Goal: Find specific page/section: Find specific page/section

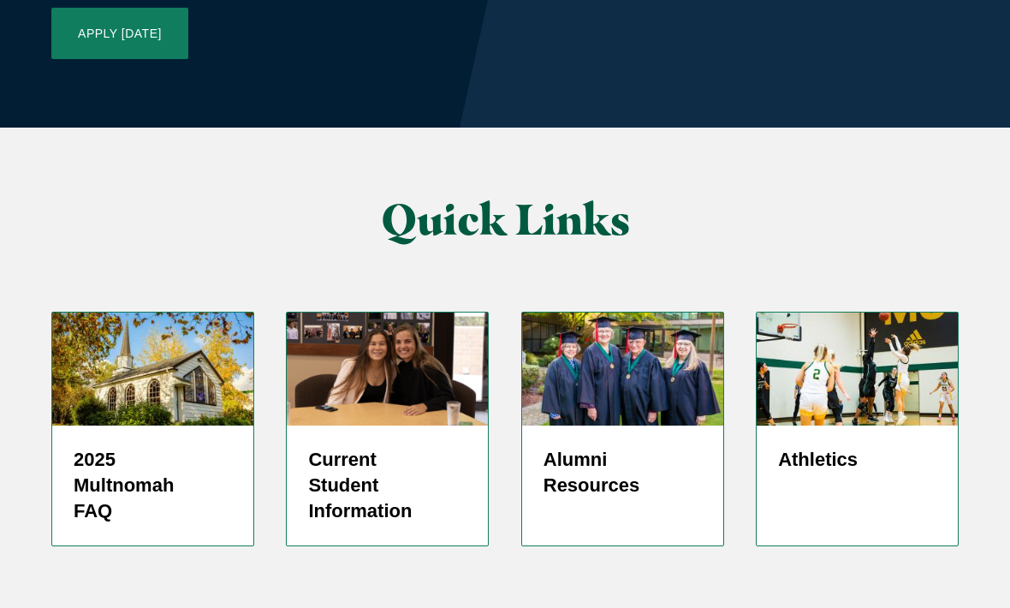
scroll to position [4253, 0]
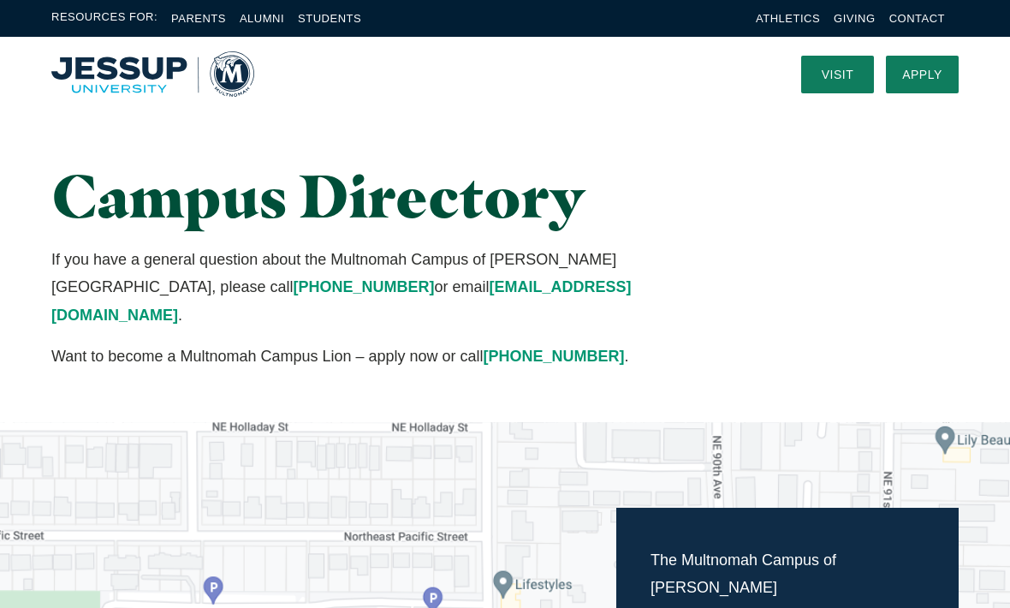
click at [329, 14] on link "Students" at bounding box center [329, 18] width 63 height 13
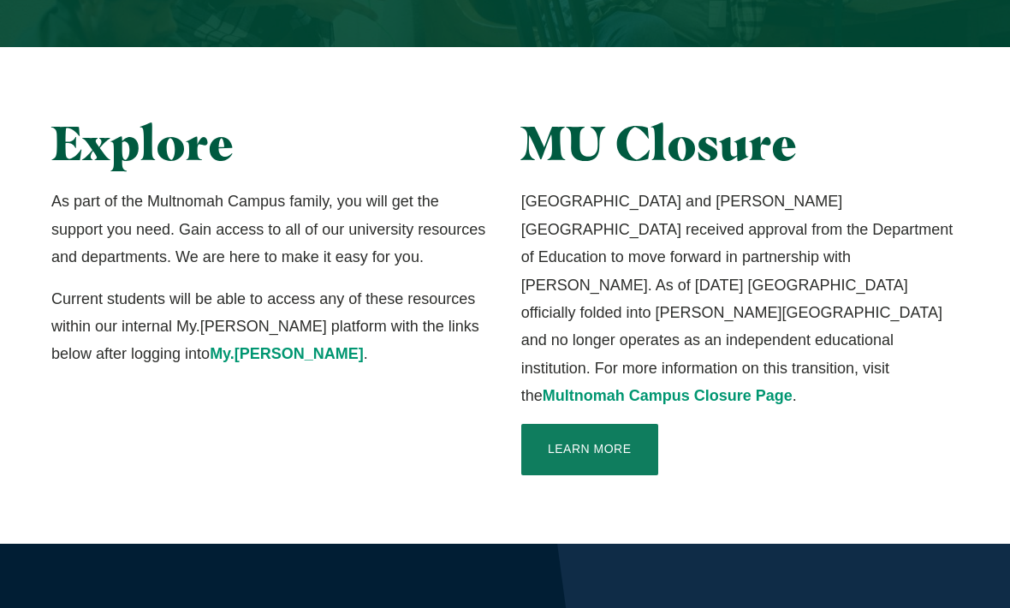
scroll to position [411, 0]
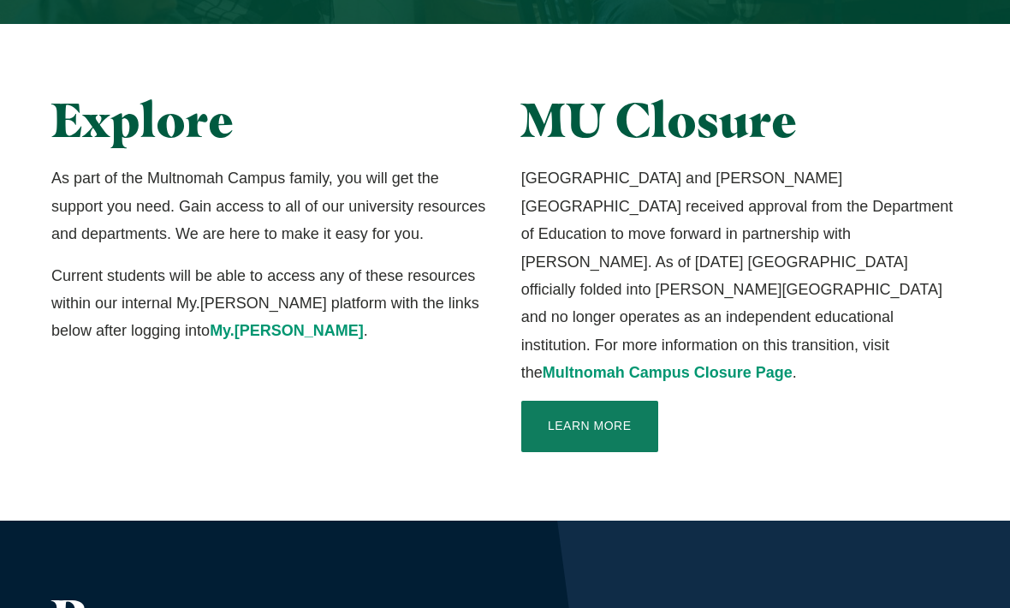
click at [935, 413] on p "Learn More" at bounding box center [739, 427] width 437 height 51
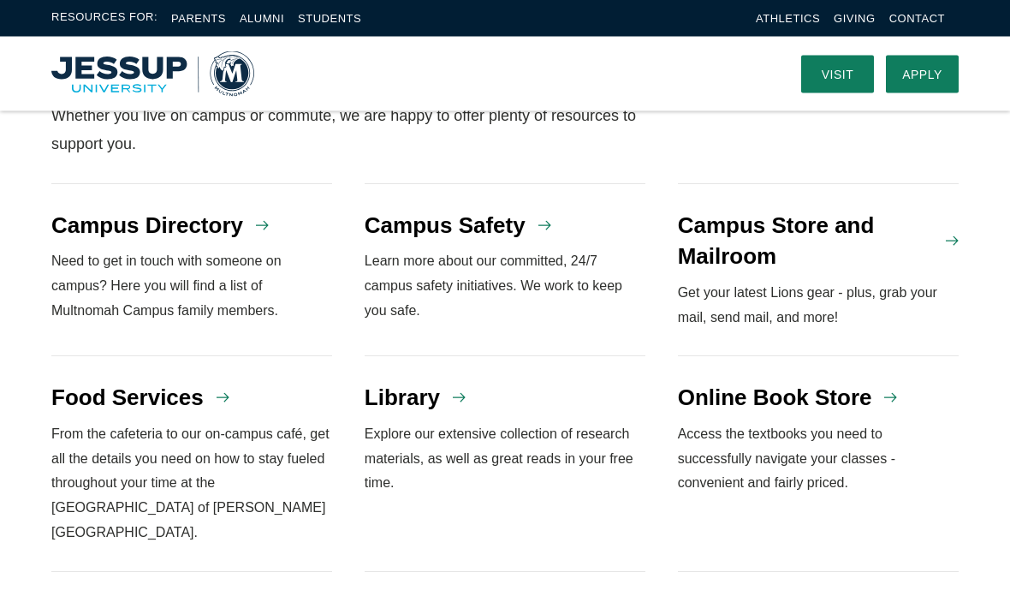
scroll to position [1441, 0]
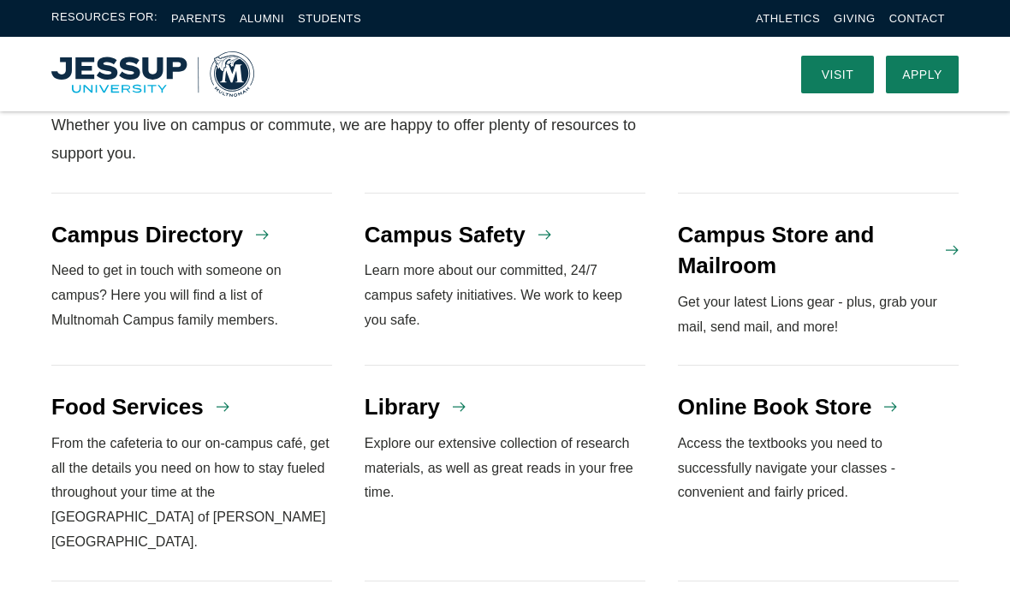
click at [231, 219] on h4 "Campus Directory" at bounding box center [147, 234] width 192 height 31
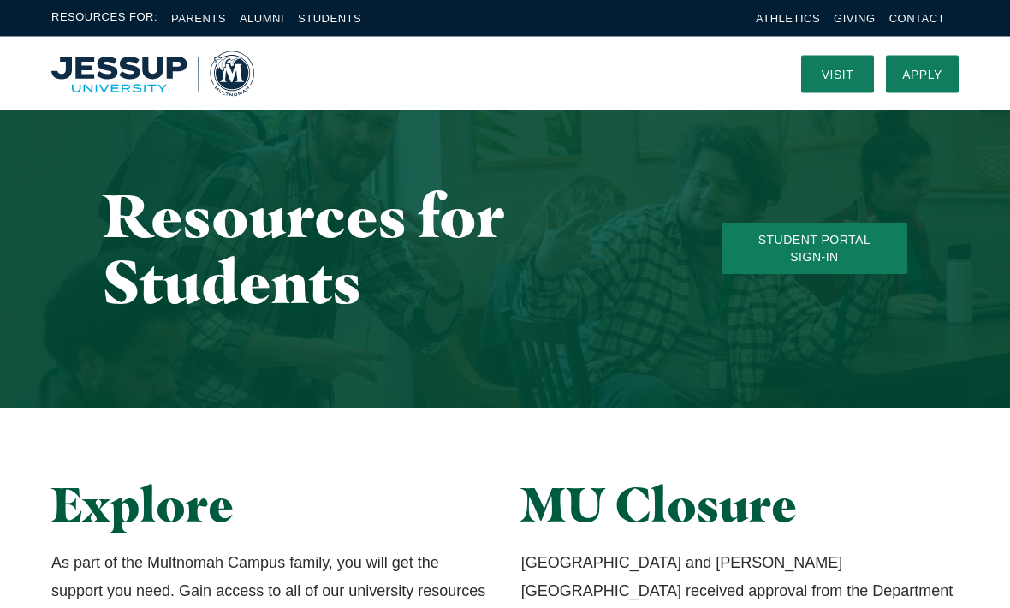
scroll to position [0, 0]
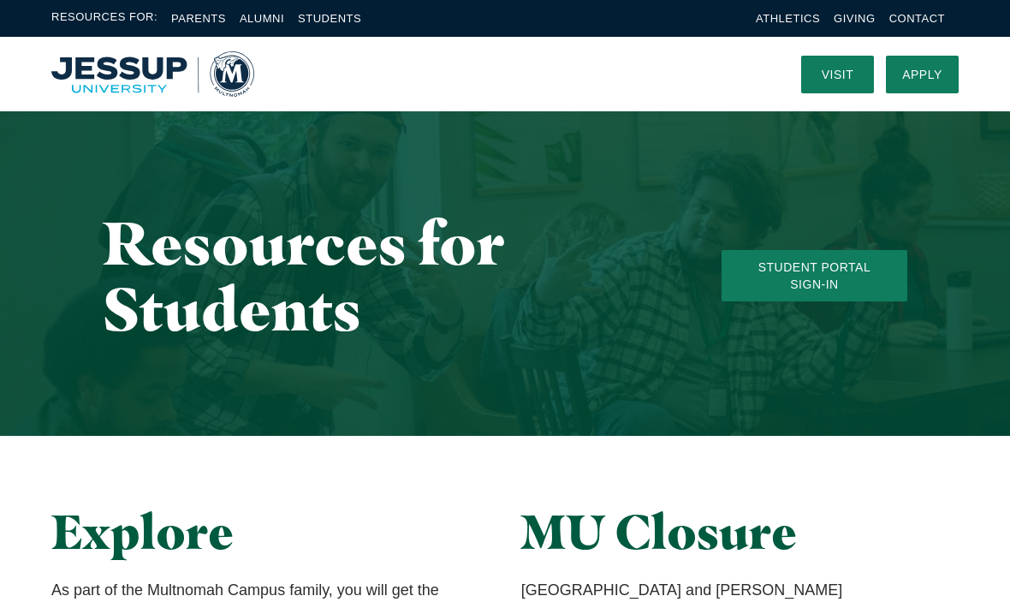
click at [877, 421] on div "Resources for Students Student Portal Sign-In" at bounding box center [505, 273] width 1010 height 324
click at [832, 80] on link "Visit" at bounding box center [837, 75] width 73 height 38
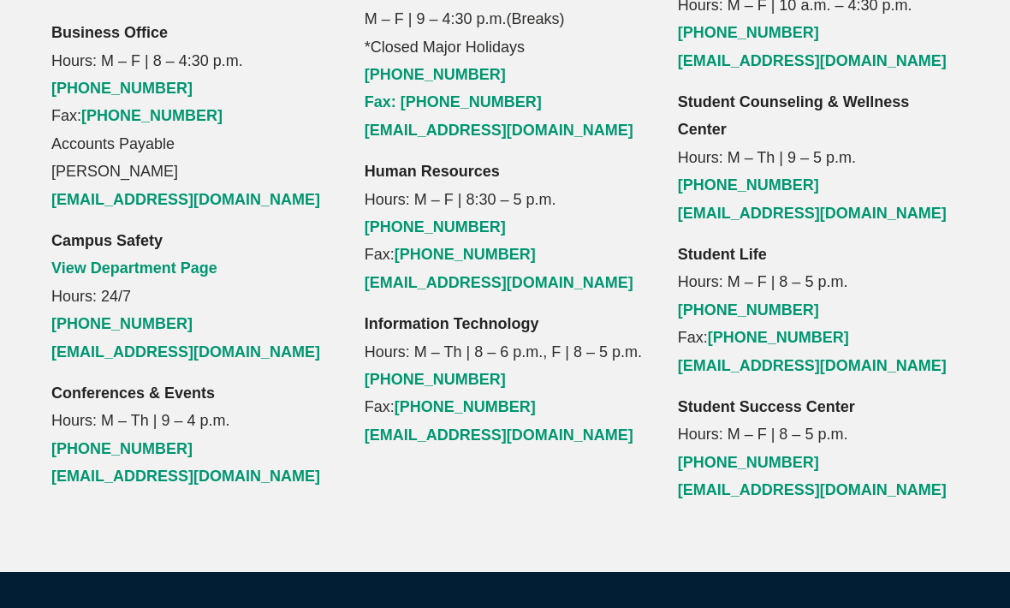
scroll to position [1967, 0]
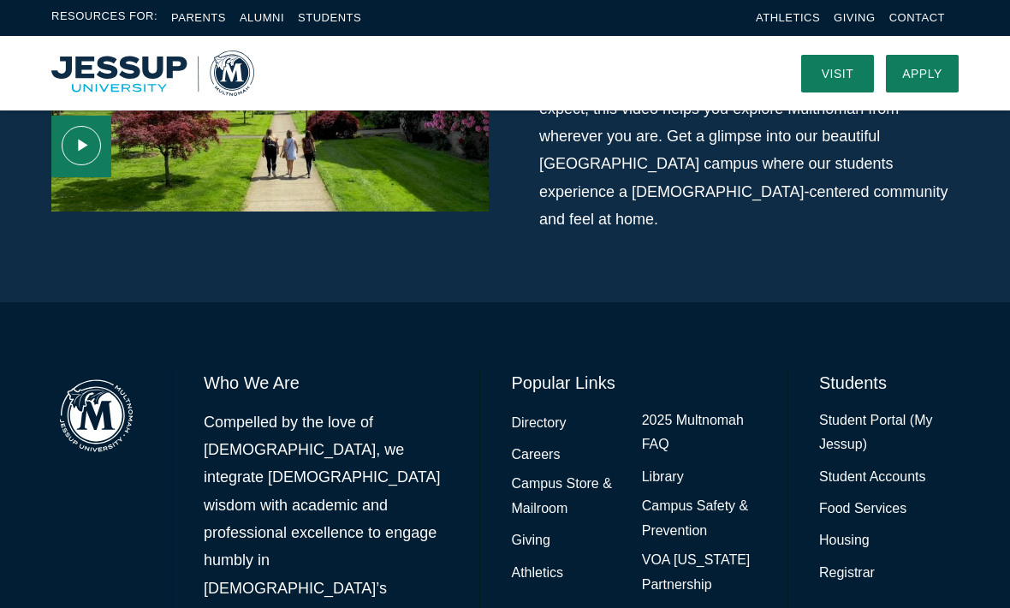
scroll to position [1354, 0]
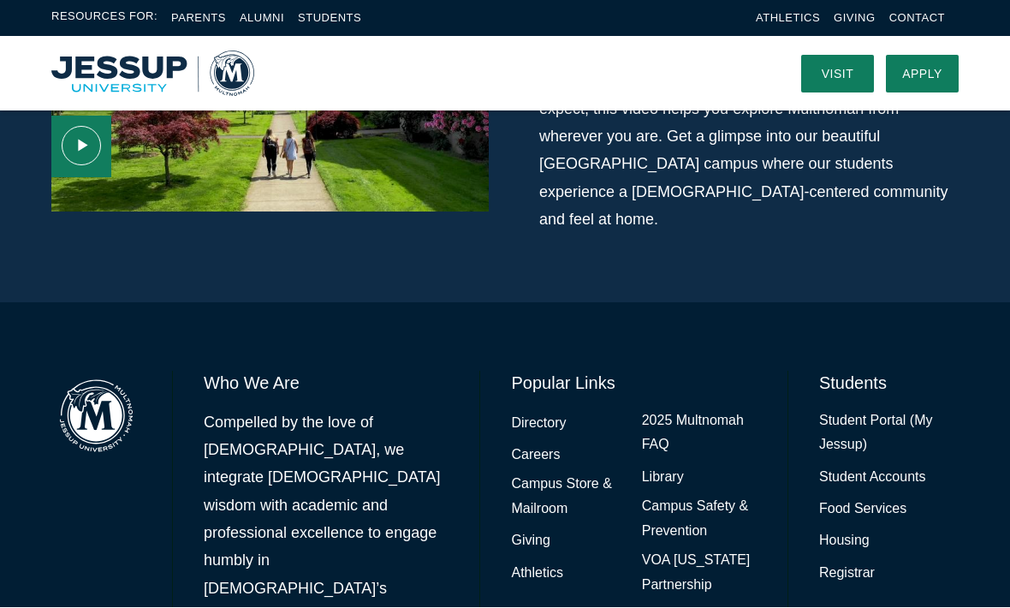
click at [857, 562] on link "Registrar" at bounding box center [847, 574] width 56 height 25
